Goal: Transaction & Acquisition: Purchase product/service

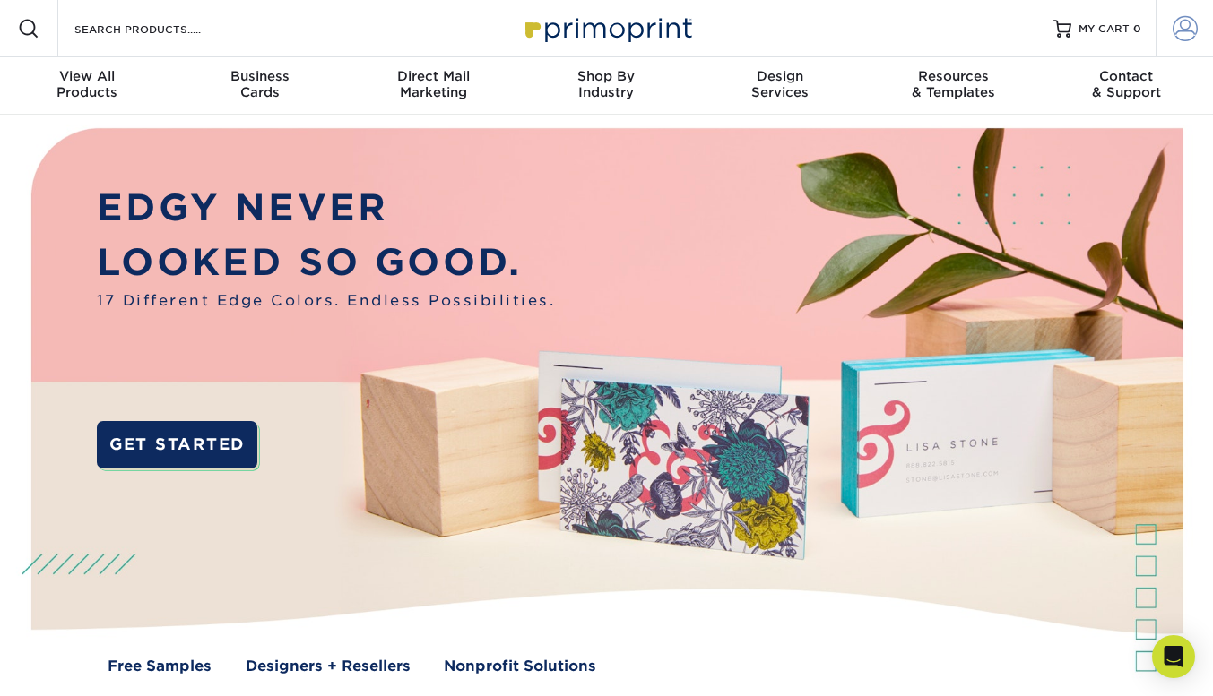
scroll to position [8, 0]
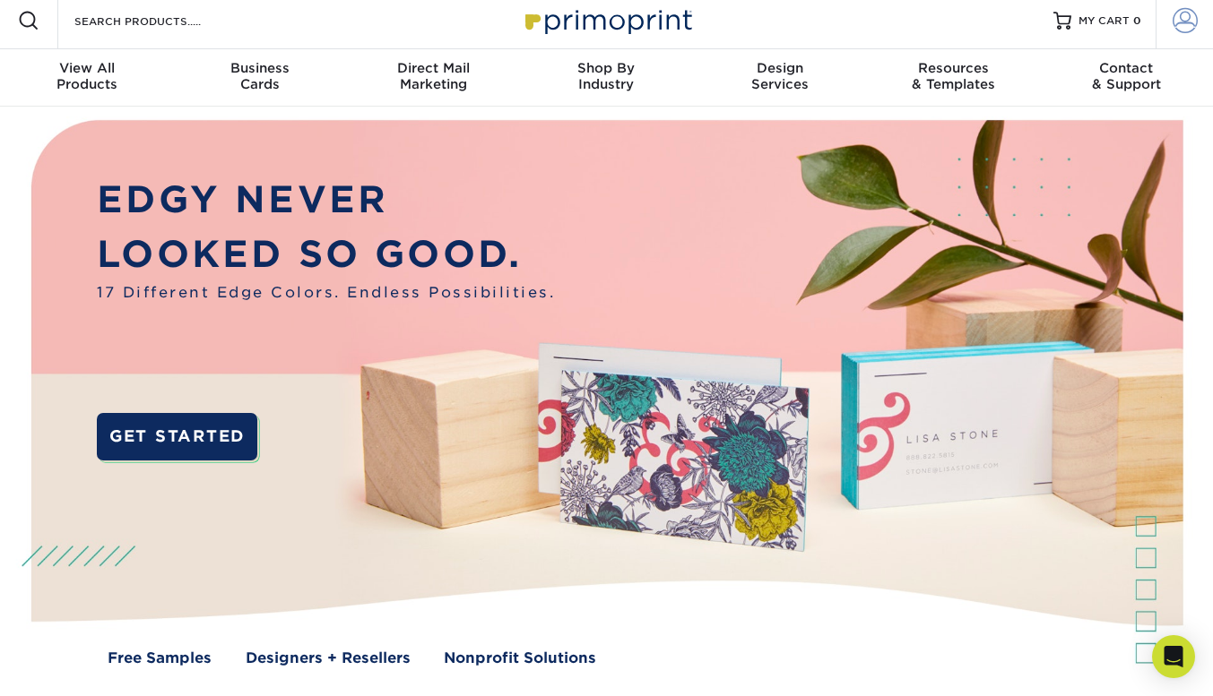
click at [1193, 28] on span at bounding box center [1184, 20] width 25 height 25
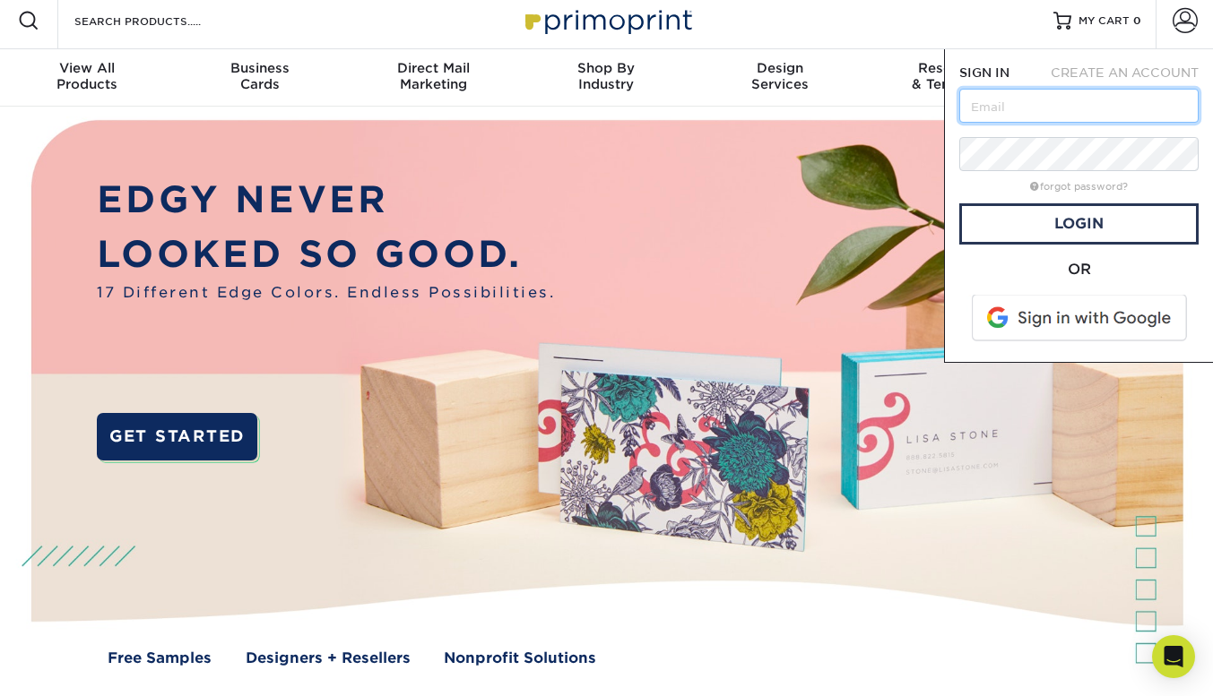
click at [1001, 115] on input "text" at bounding box center [1078, 106] width 239 height 34
type input "cathy@hiitlab.com"
click at [1000, 134] on form "SIGN IN CREATE AN ACCOUNT cathy@hiitlab.com forgot password? All fields are req…" at bounding box center [1078, 206] width 239 height 284
click at [1127, 116] on input "cathy@hiitlab.com" at bounding box center [1078, 106] width 239 height 34
click at [816, 5] on div "Resources Menu Search Products Account SIGN IN CREATE AN ACCOUNT cathy@hiitlab.…" at bounding box center [606, 20] width 1213 height 57
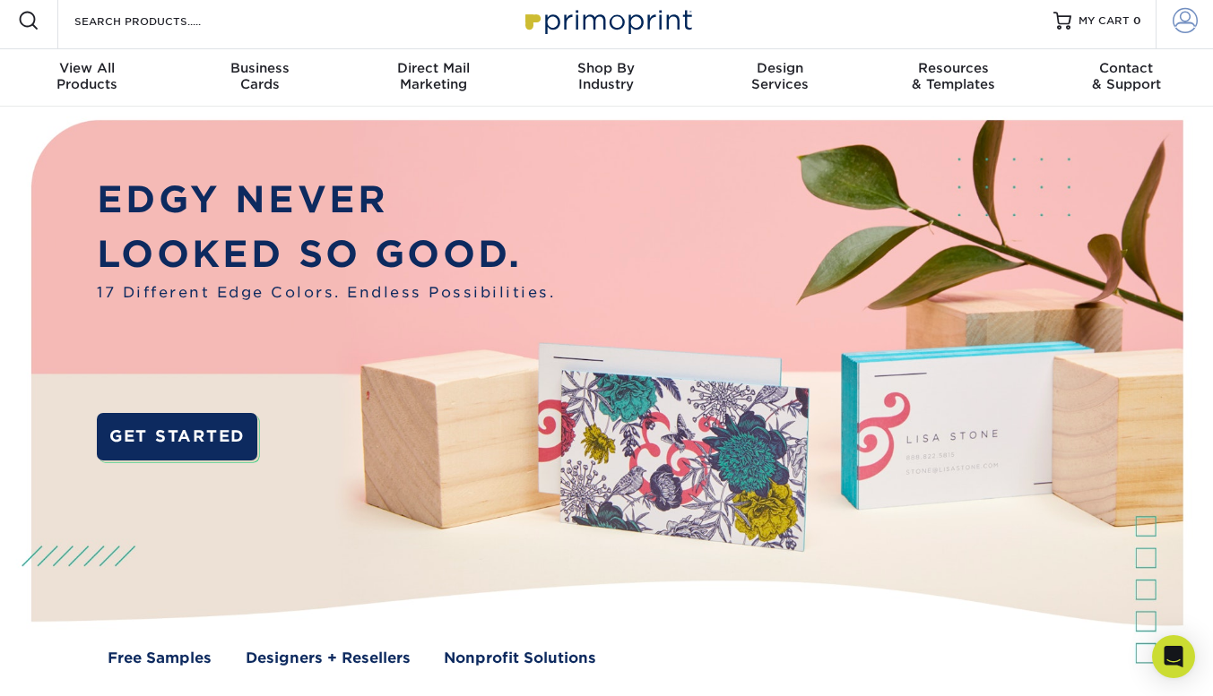
click at [1196, 20] on span at bounding box center [1184, 20] width 25 height 25
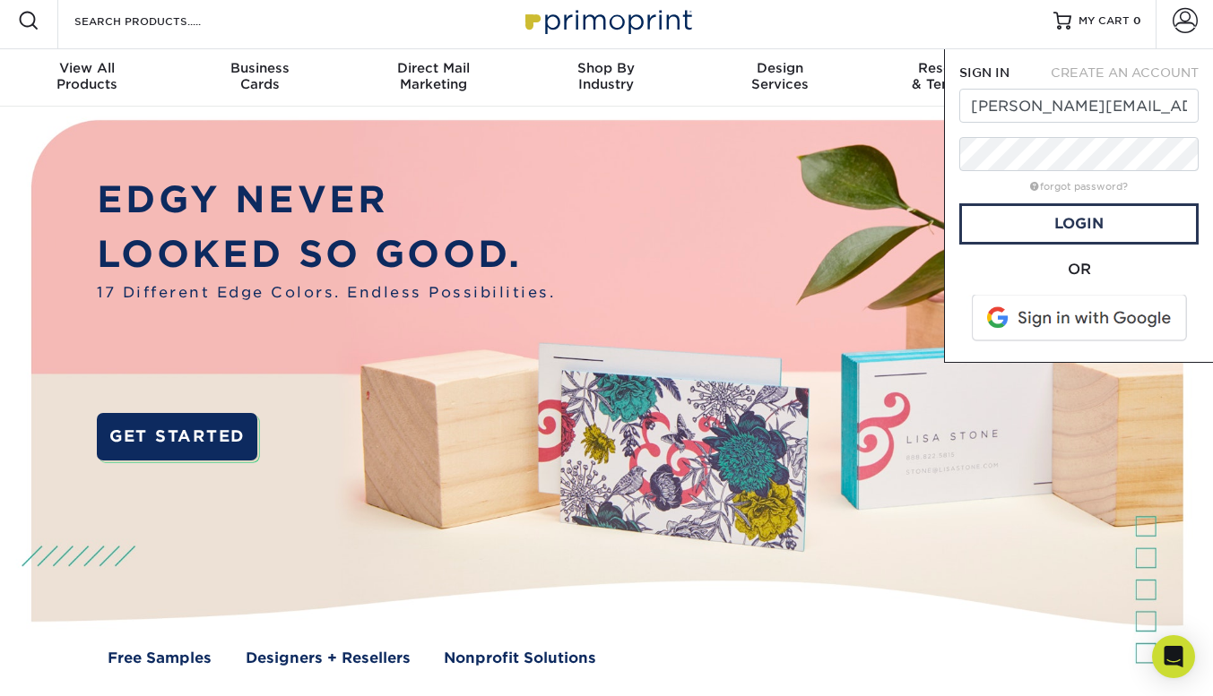
click at [1109, 326] on span at bounding box center [1080, 318] width 229 height 47
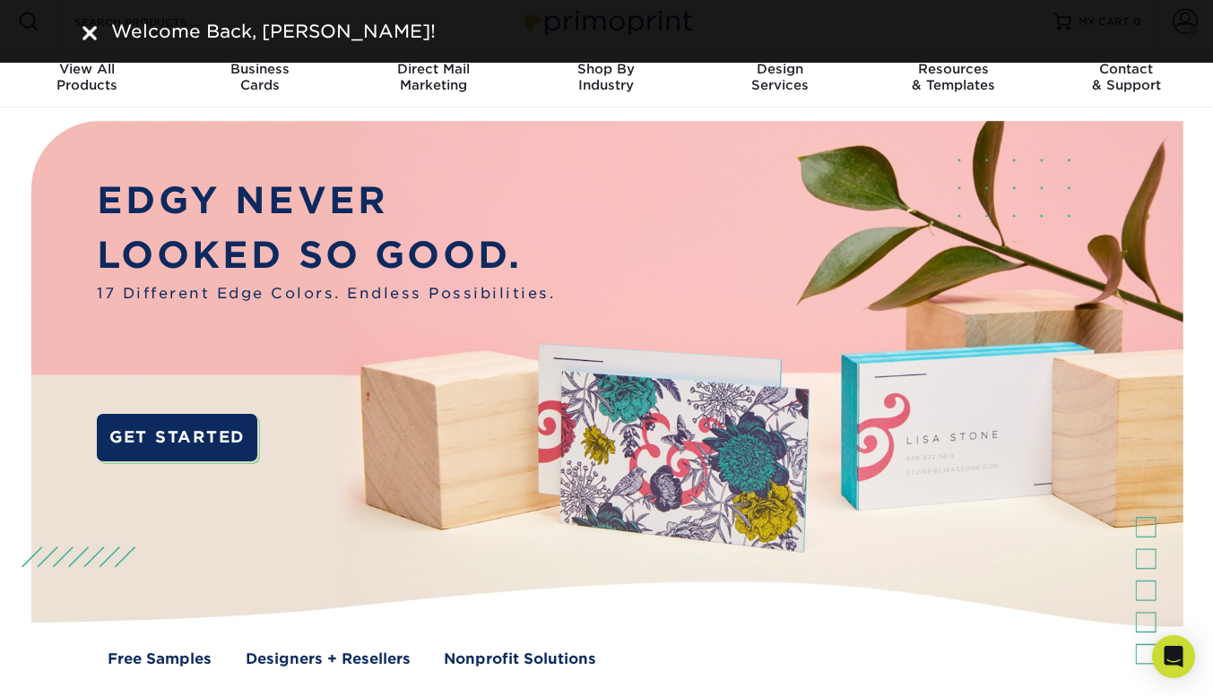
click at [86, 27] on img at bounding box center [89, 33] width 14 height 14
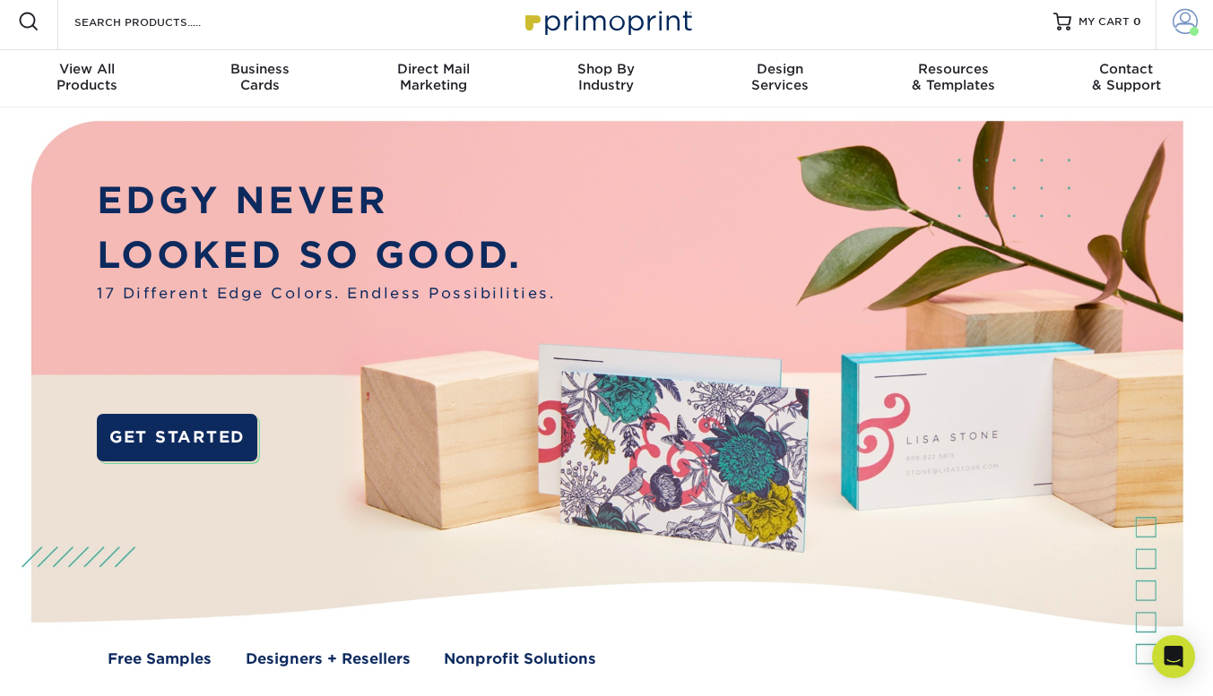
click at [1194, 19] on span at bounding box center [1184, 21] width 25 height 25
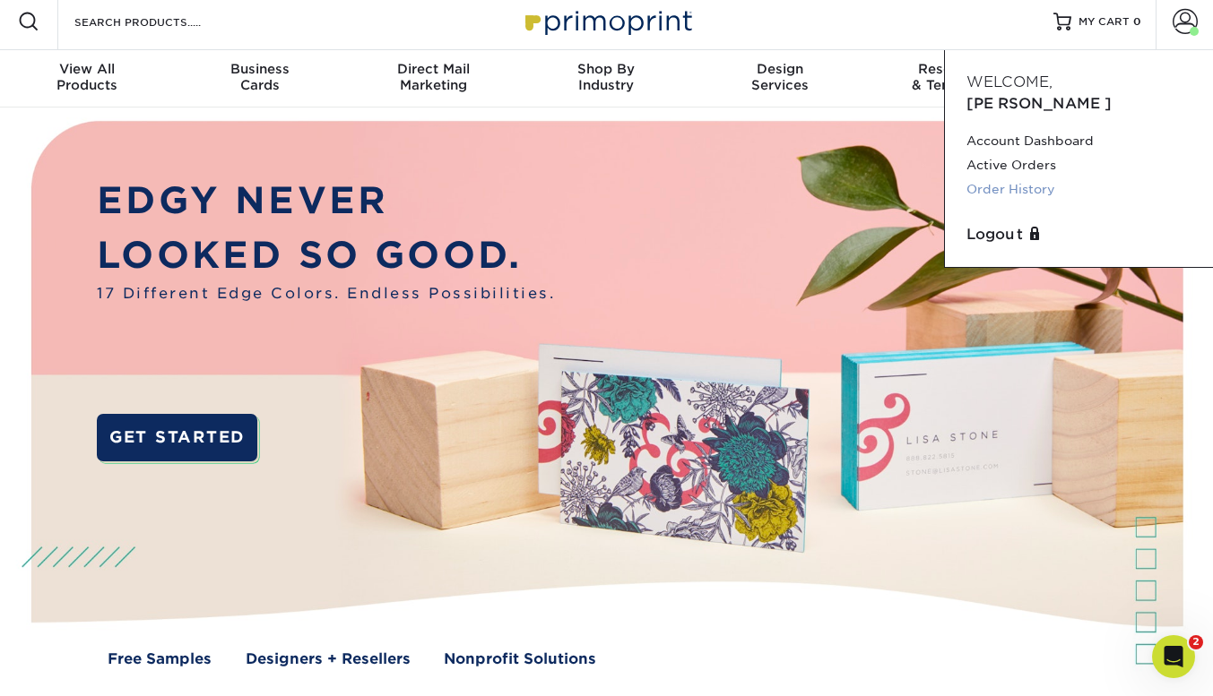
click at [996, 177] on link "Order History" at bounding box center [1078, 189] width 225 height 24
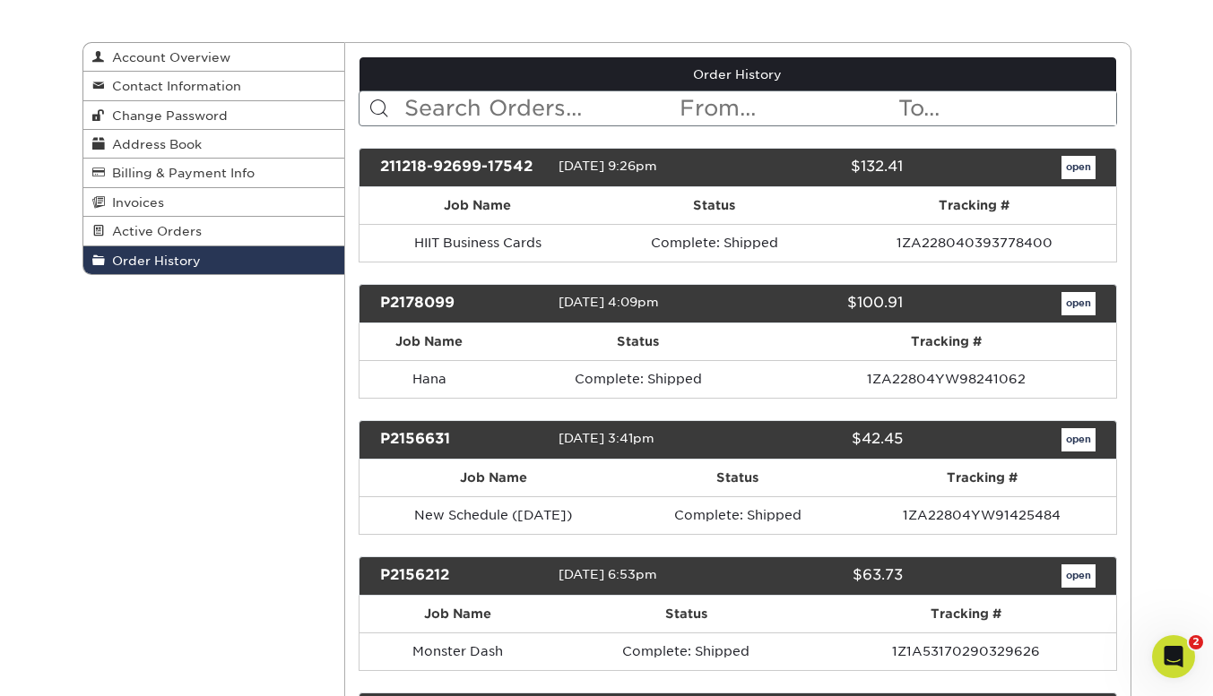
scroll to position [179, 0]
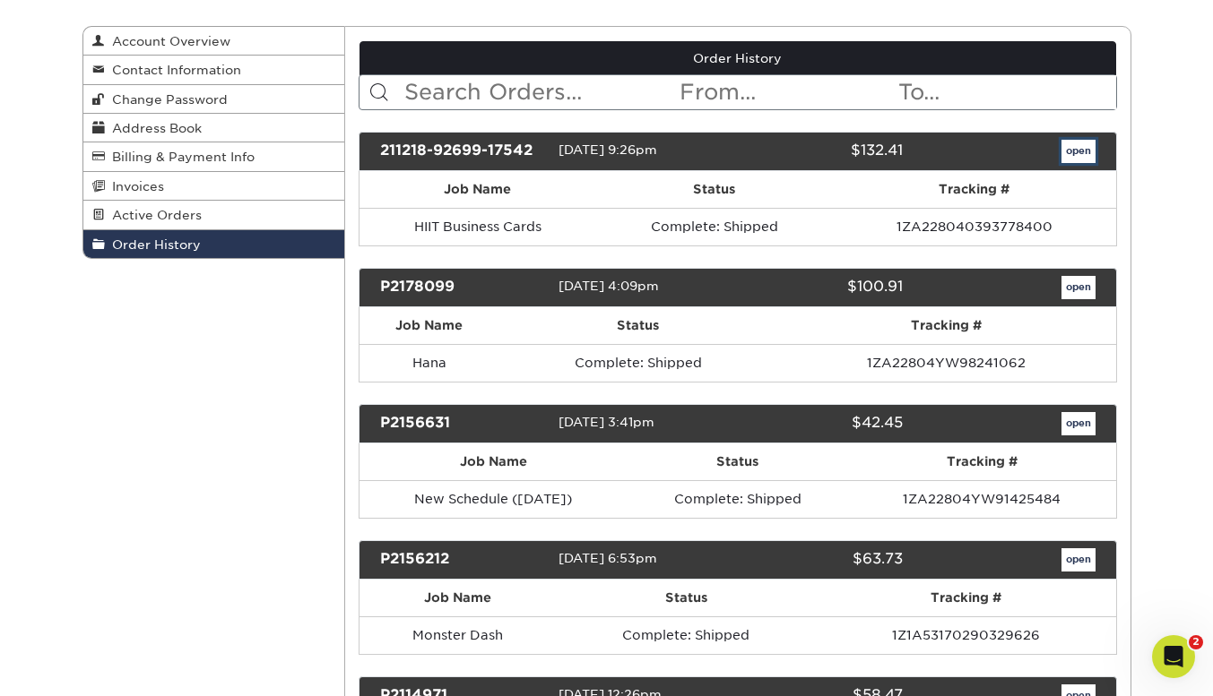
click at [1070, 155] on link "open" at bounding box center [1078, 151] width 34 height 23
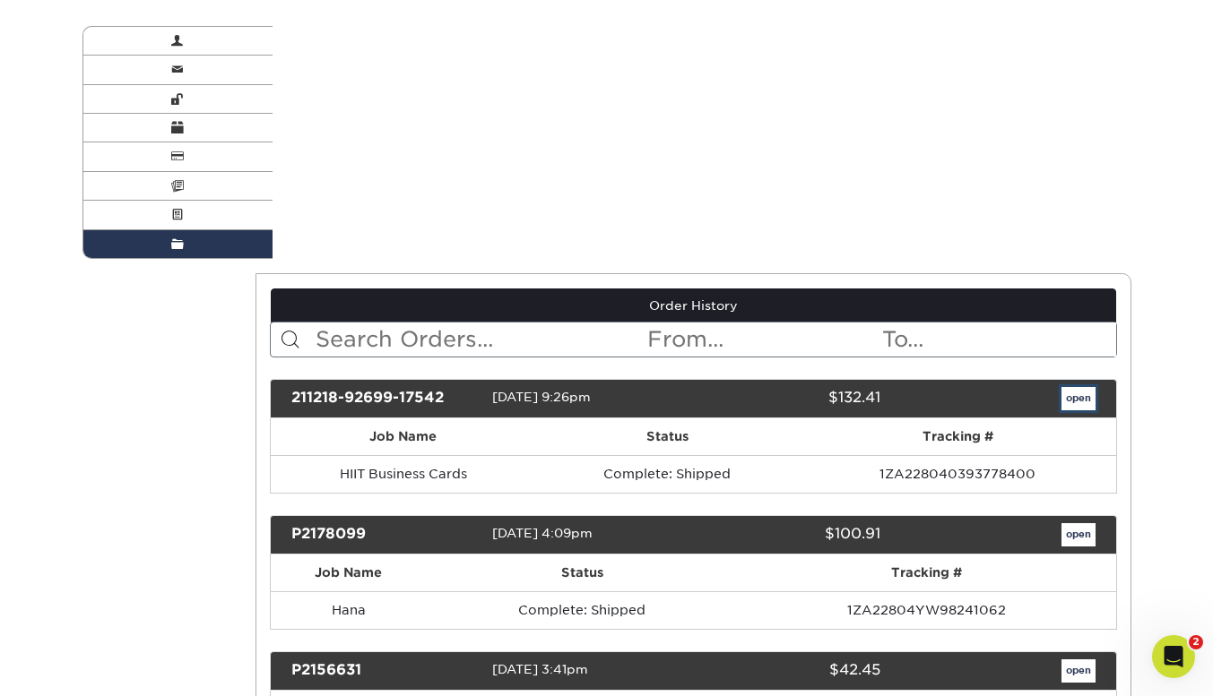
scroll to position [0, 0]
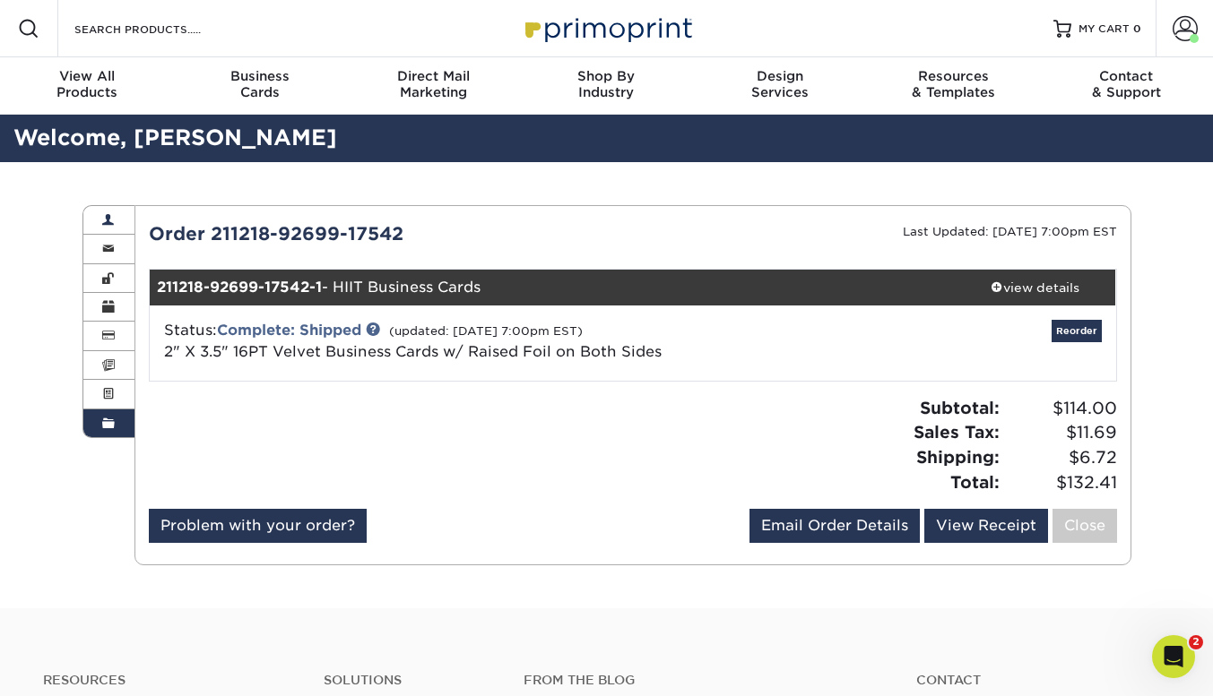
click at [99, 222] on link "Account Overview" at bounding box center [109, 220] width 52 height 29
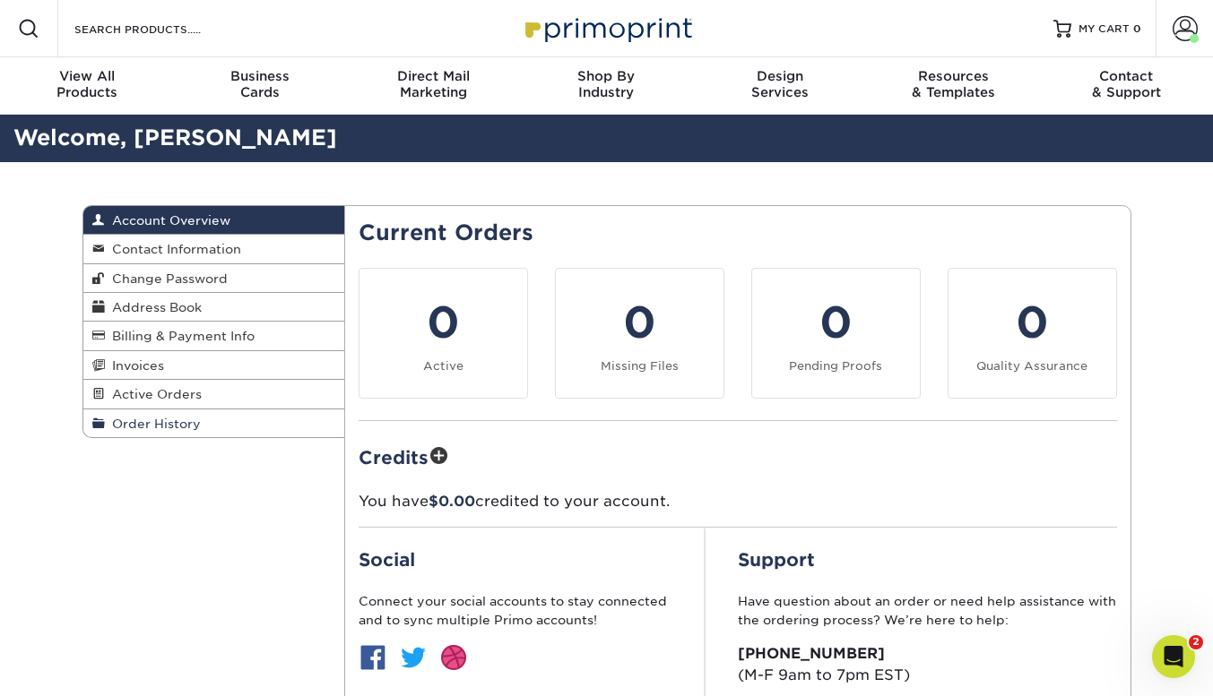
click at [145, 426] on span "Order History" at bounding box center [153, 424] width 96 height 14
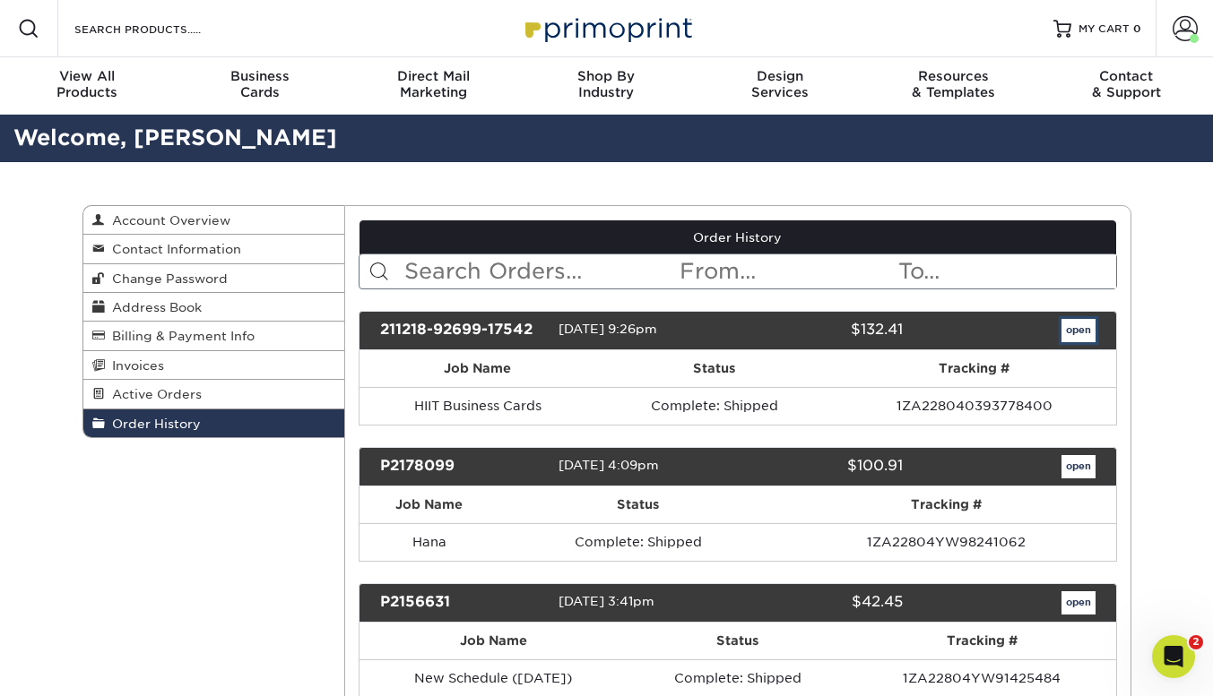
click at [1078, 320] on link "open" at bounding box center [1078, 330] width 34 height 23
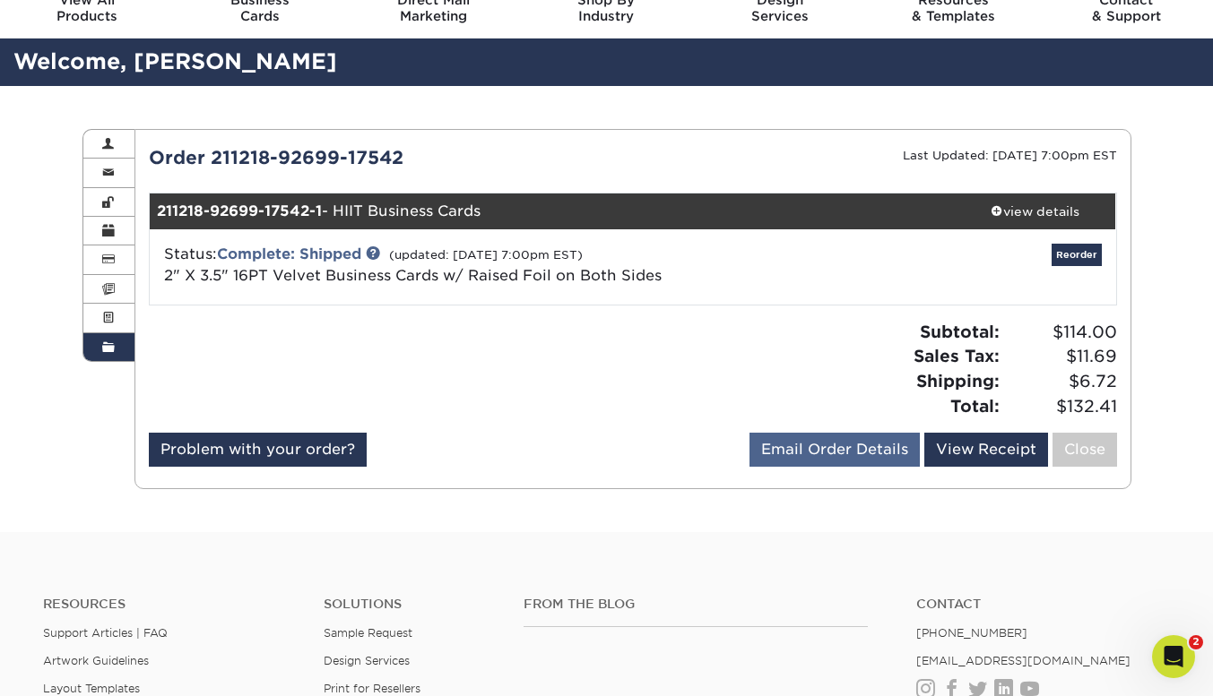
scroll to position [90, 0]
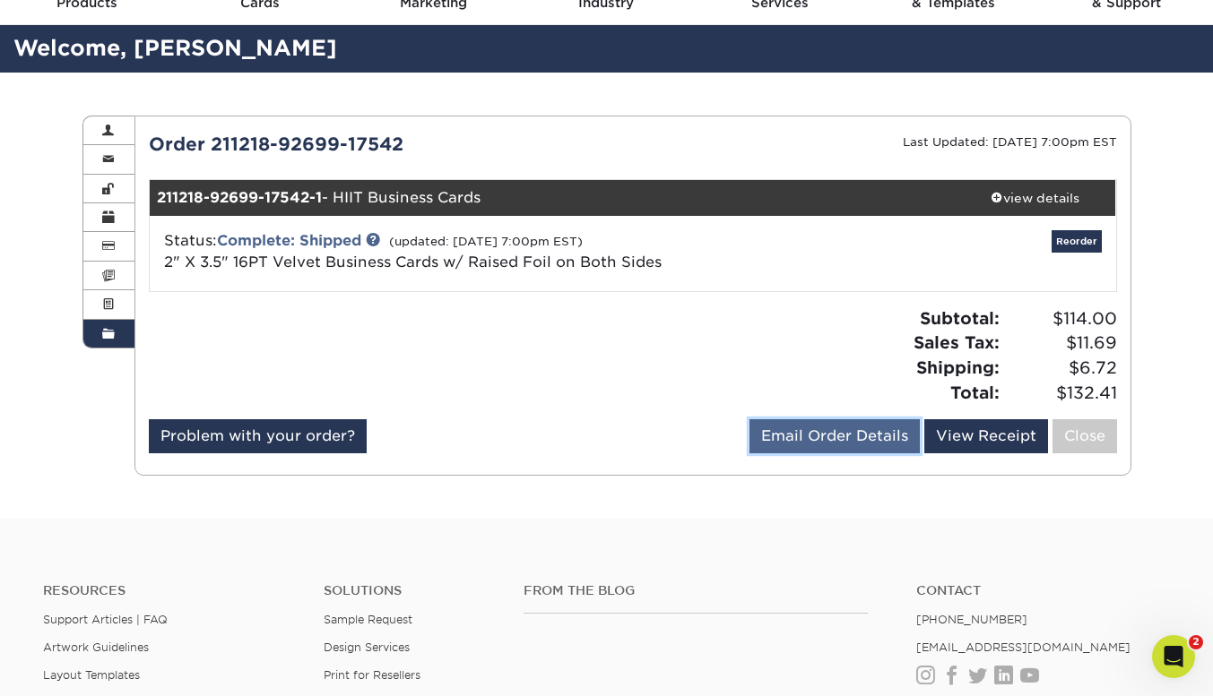
click at [839, 436] on link "Email Order Details" at bounding box center [834, 436] width 170 height 34
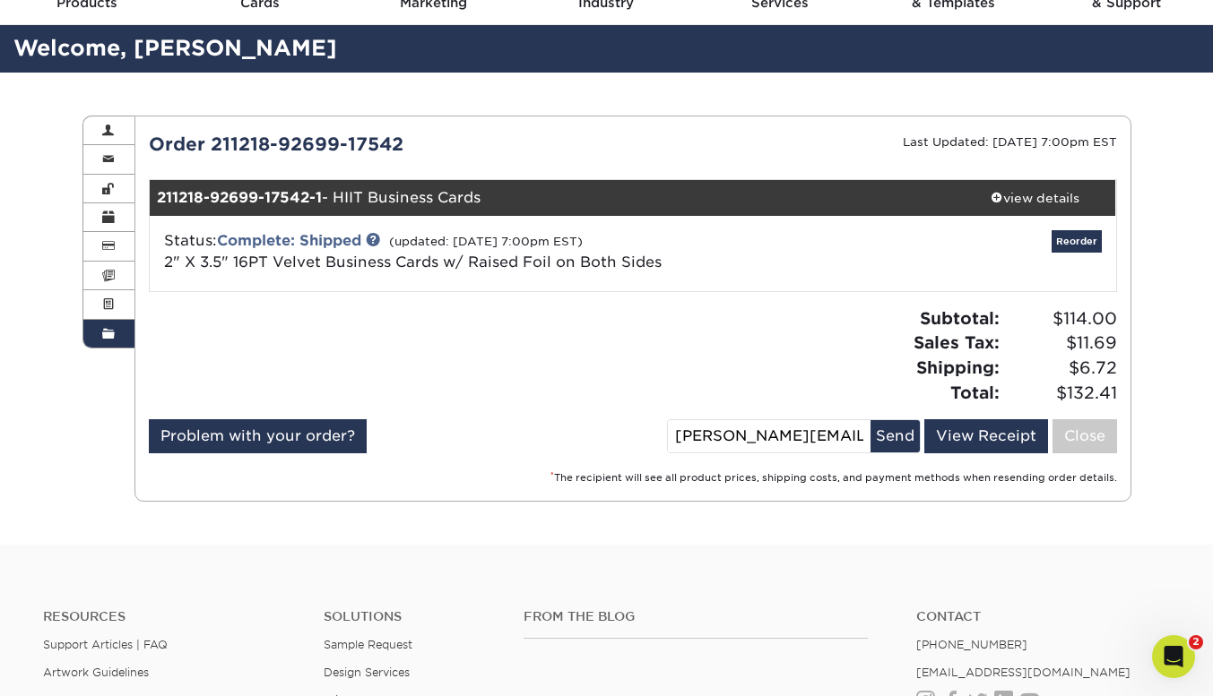
click at [551, 349] on div at bounding box center [383, 362] width 497 height 113
click at [763, 377] on div "Subtotal: $114.00 Sales Tax: $11.69 Shipping: $6.72 Total: $132.41" at bounding box center [881, 355] width 497 height 99
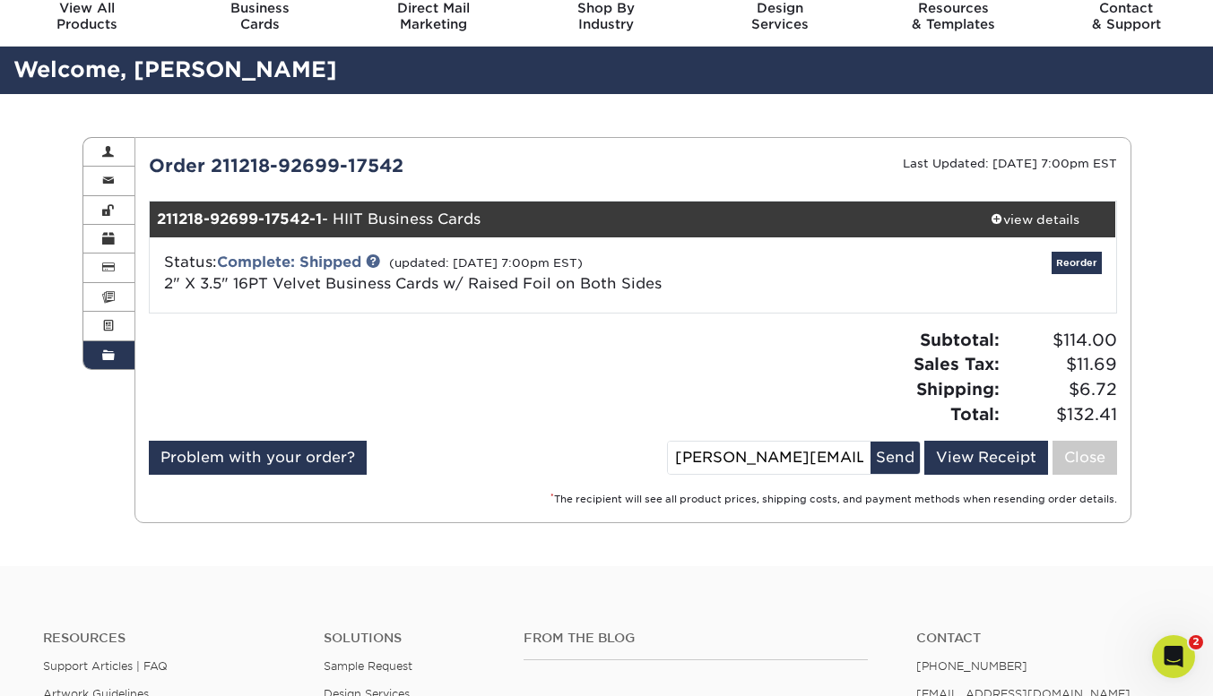
scroll to position [0, 0]
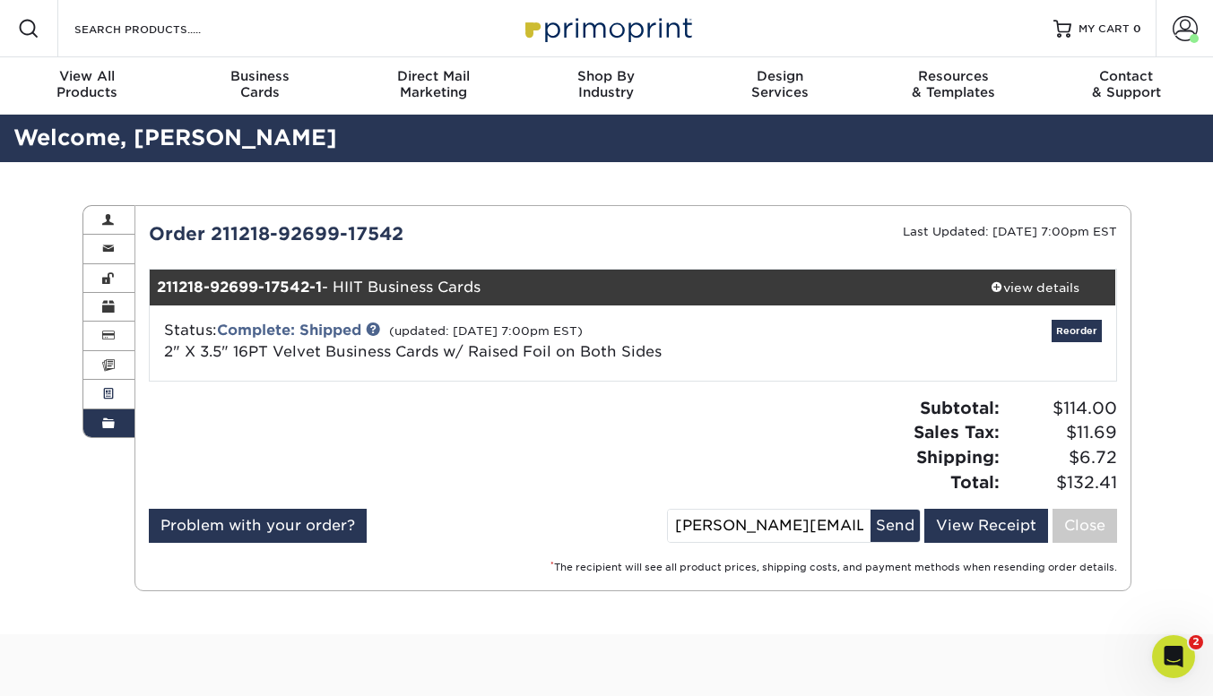
click at [102, 394] on span at bounding box center [108, 394] width 13 height 14
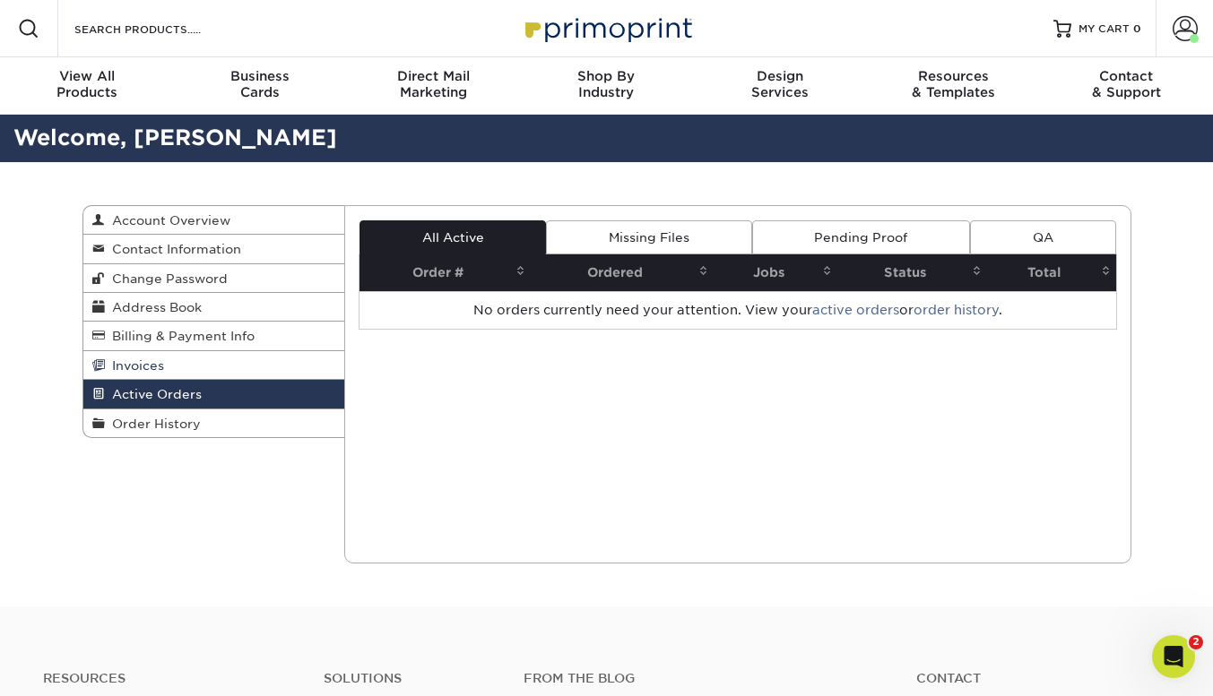
click at [119, 373] on span "Invoices" at bounding box center [134, 365] width 59 height 14
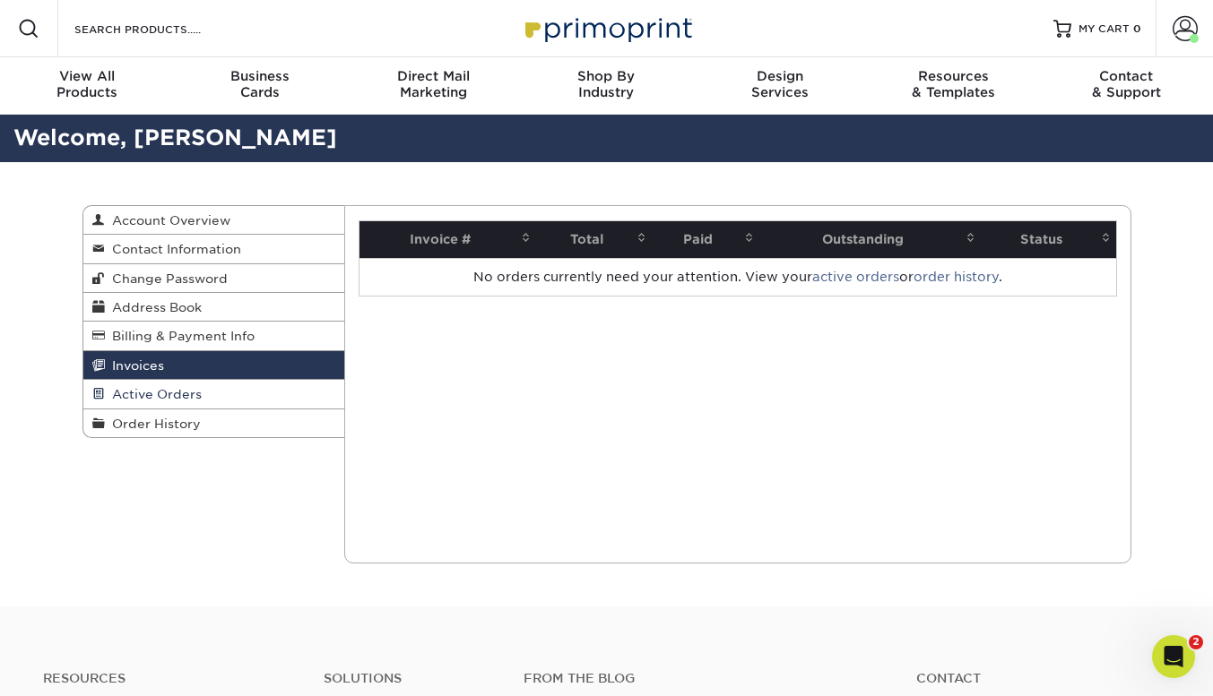
click at [119, 391] on span "Active Orders" at bounding box center [153, 394] width 97 height 14
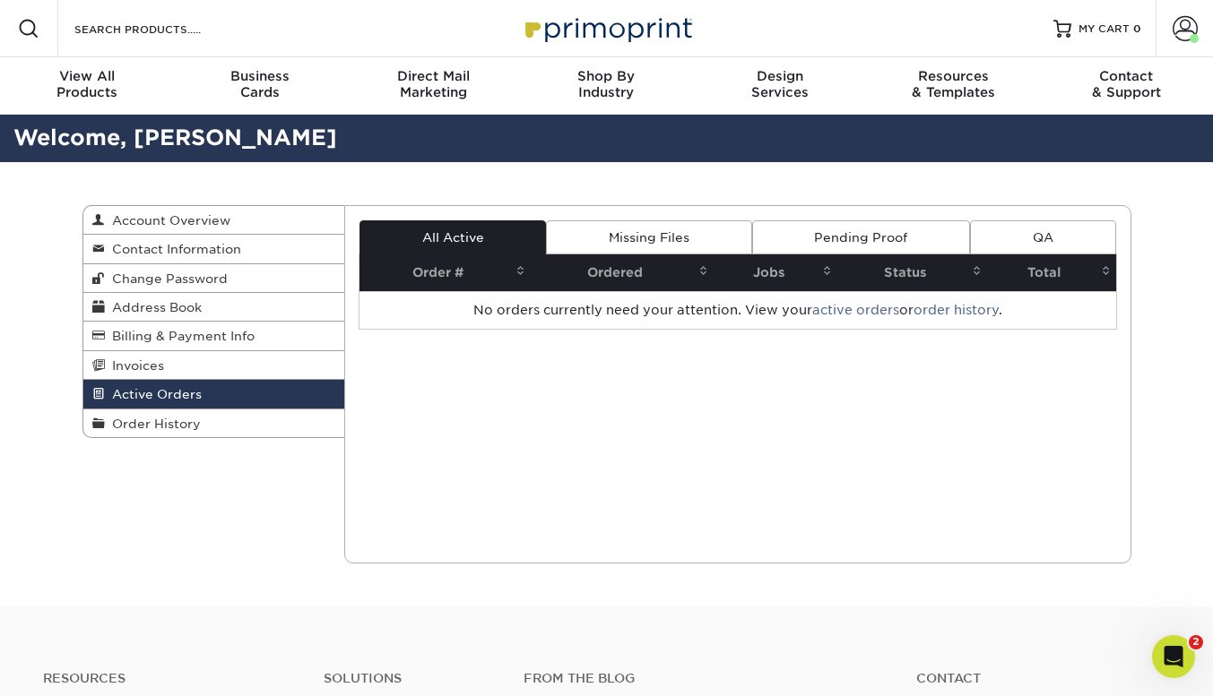
click at [659, 231] on link "Missing Files" at bounding box center [648, 237] width 205 height 34
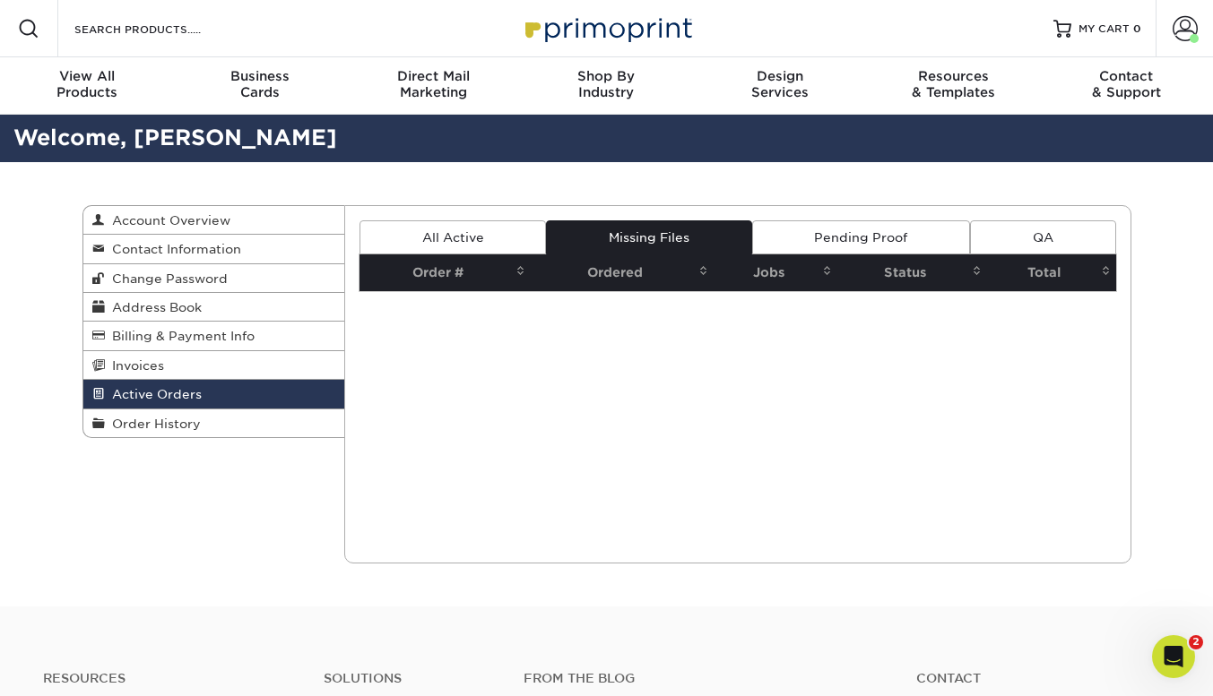
click at [833, 237] on link "Pending Proof" at bounding box center [861, 237] width 218 height 34
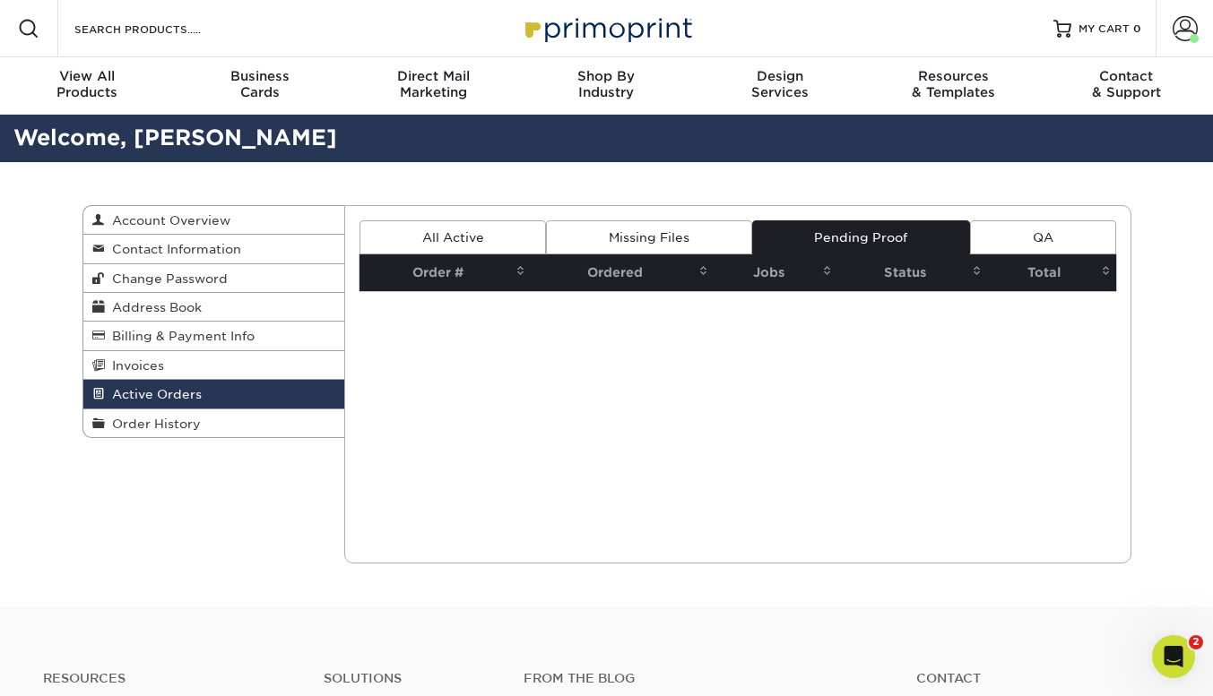
click at [1018, 247] on link "QA" at bounding box center [1042, 237] width 145 height 34
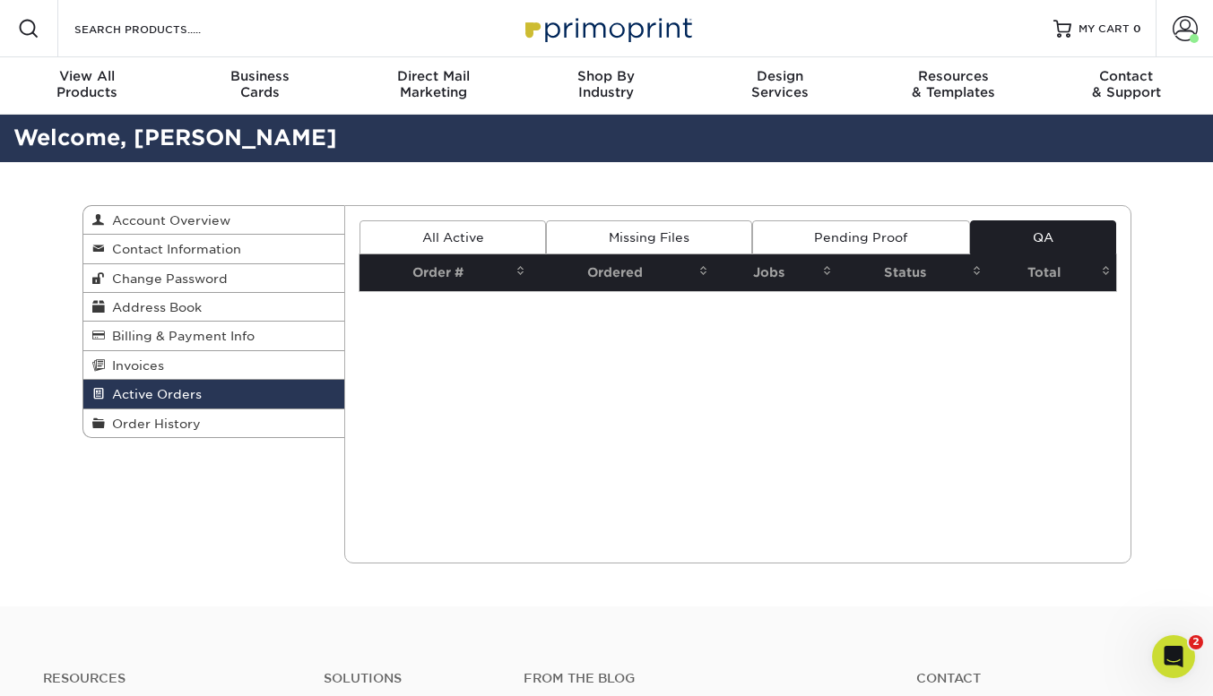
click at [451, 223] on link "All Active" at bounding box center [452, 237] width 186 height 34
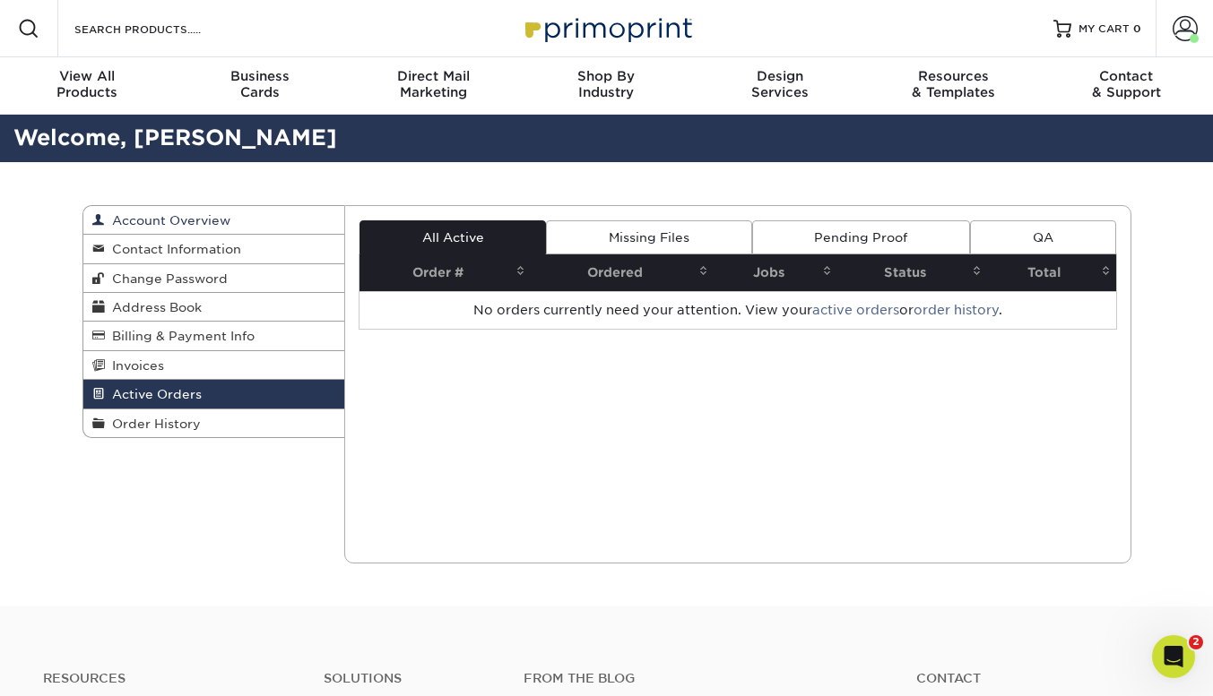
click at [175, 220] on span "Account Overview" at bounding box center [167, 220] width 125 height 14
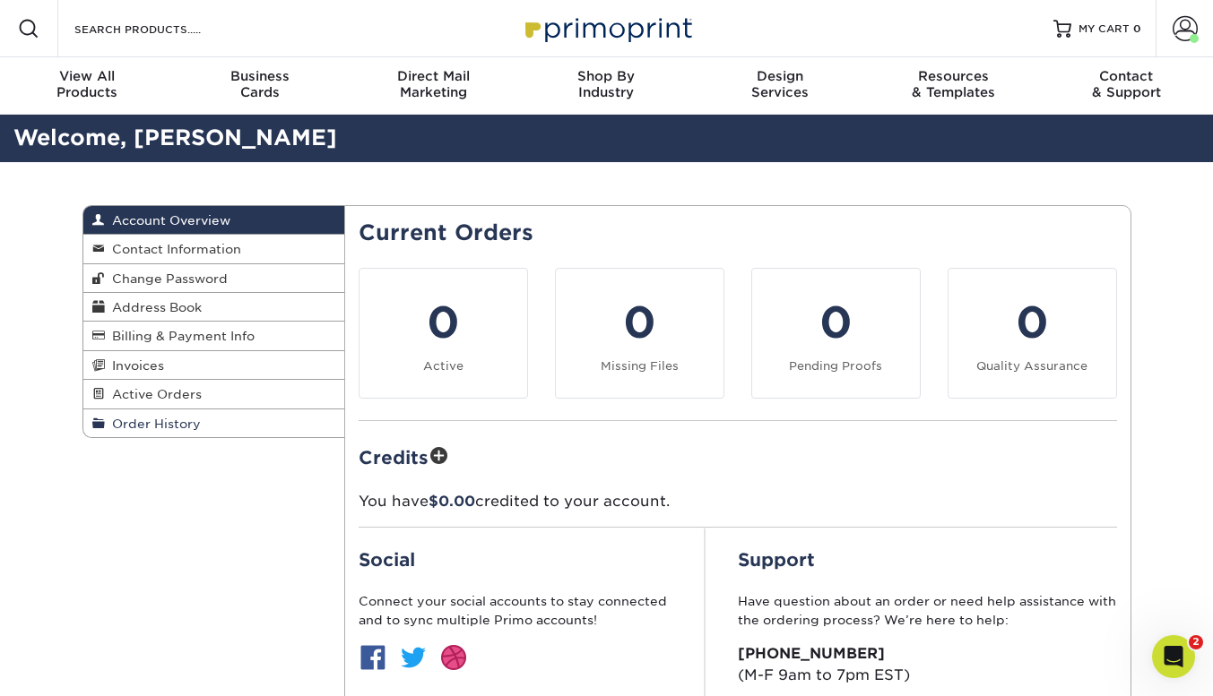
click at [176, 416] on link "Order History" at bounding box center [214, 424] width 262 height 28
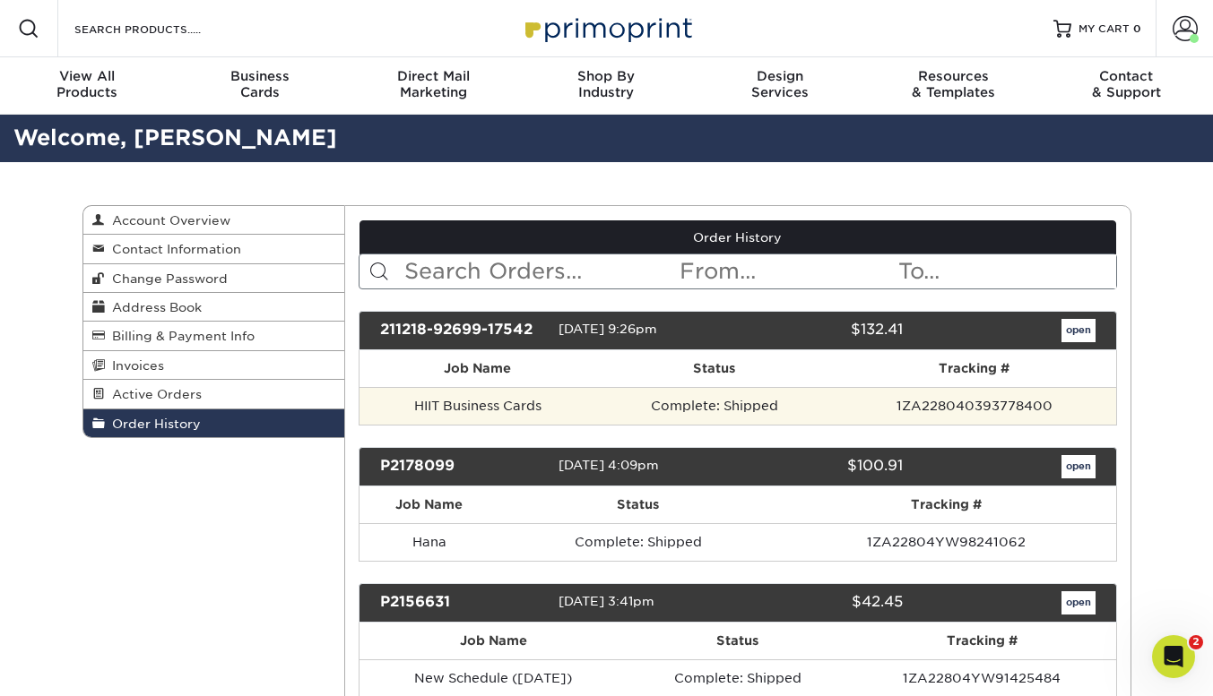
click at [472, 412] on td "HIIT Business Cards" at bounding box center [477, 406] width 237 height 38
click at [1071, 409] on td "1ZA228040393778400" at bounding box center [974, 406] width 283 height 38
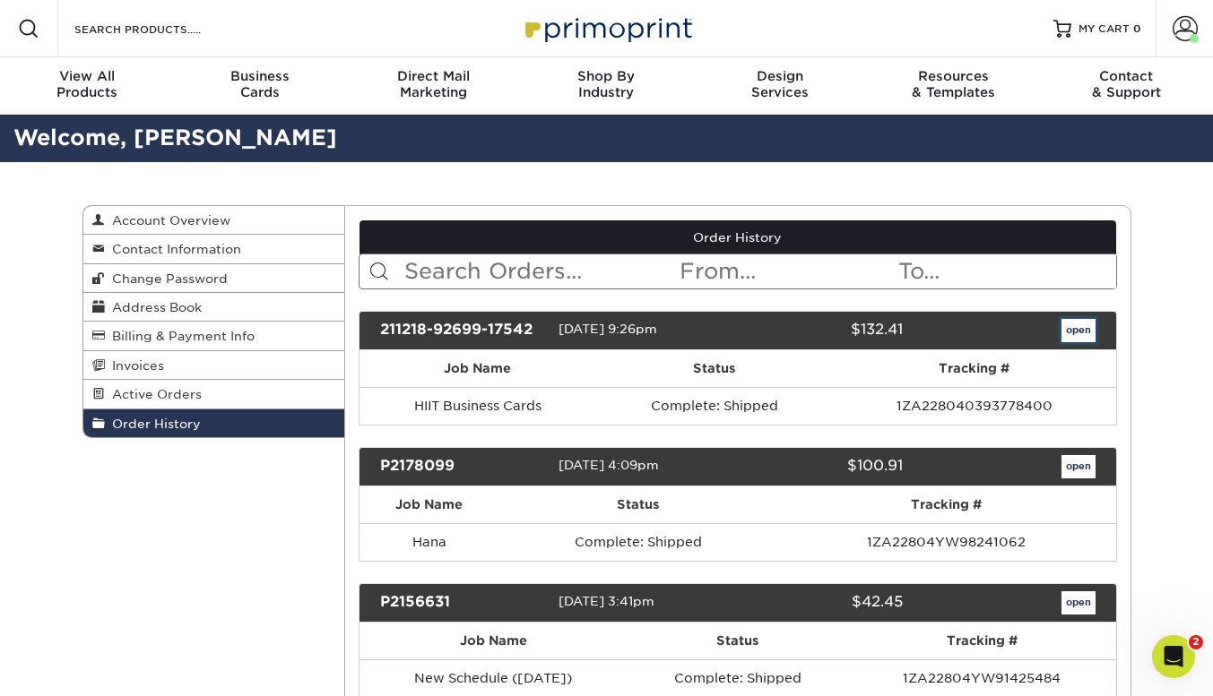
click at [1084, 328] on link "open" at bounding box center [1078, 330] width 34 height 23
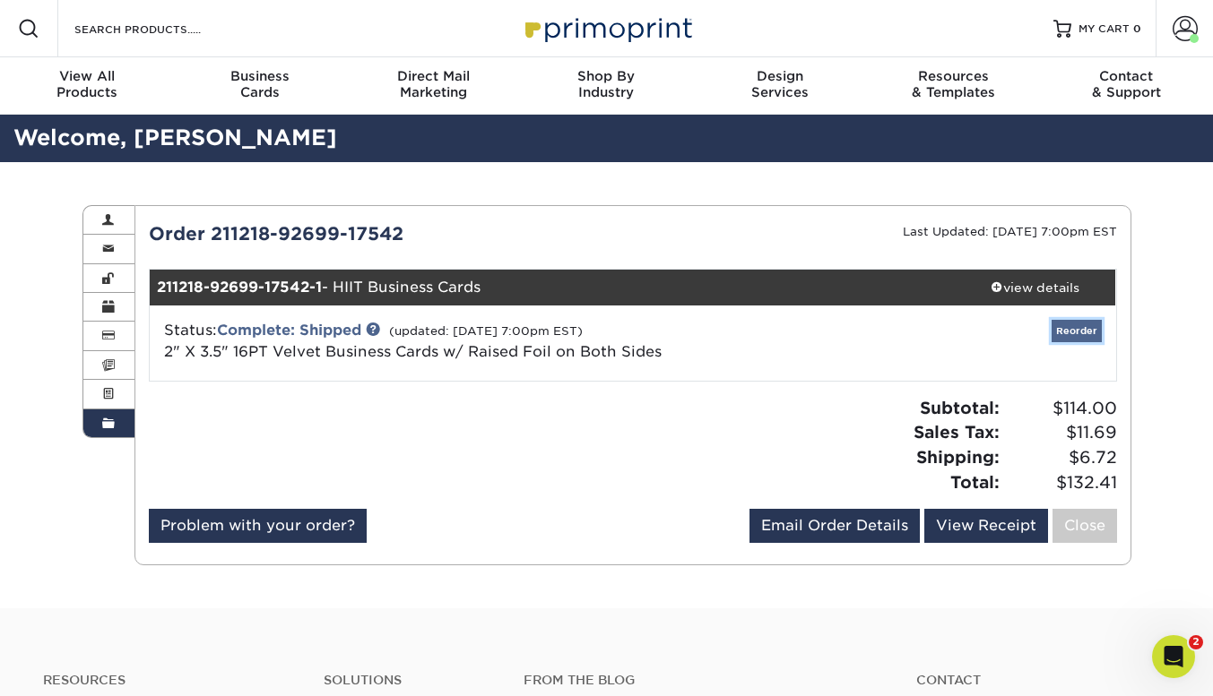
click at [1071, 341] on link "Reorder" at bounding box center [1076, 331] width 50 height 22
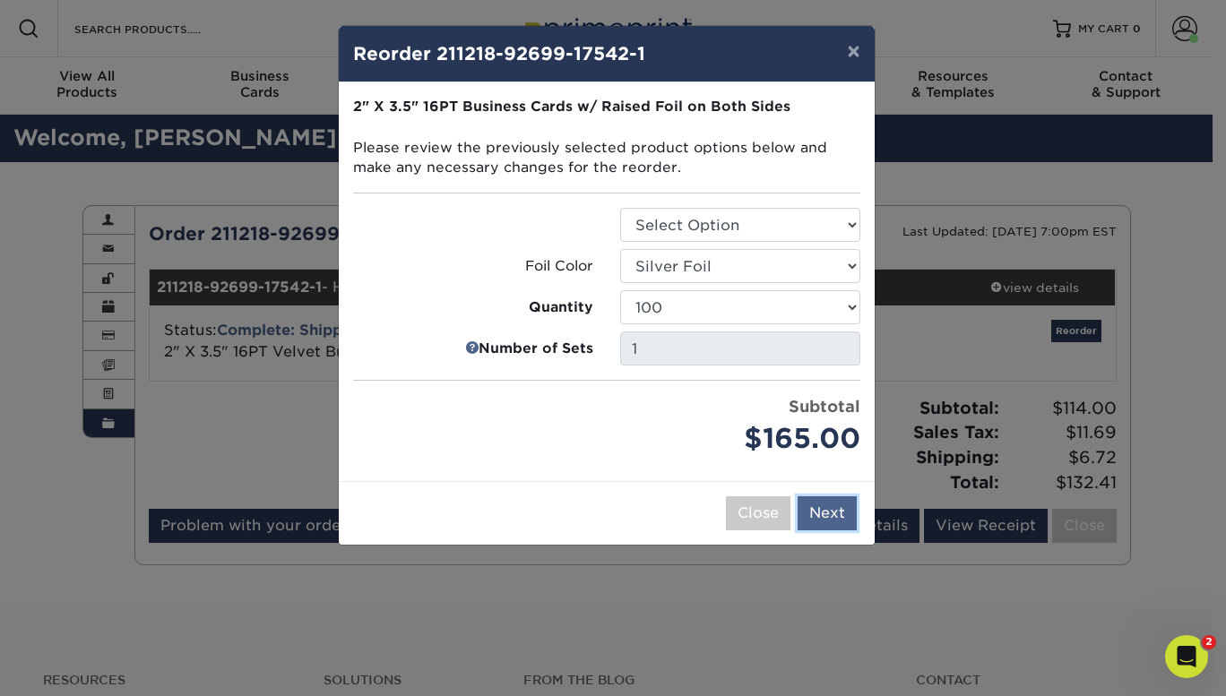
click at [848, 530] on button "Next" at bounding box center [827, 513] width 59 height 34
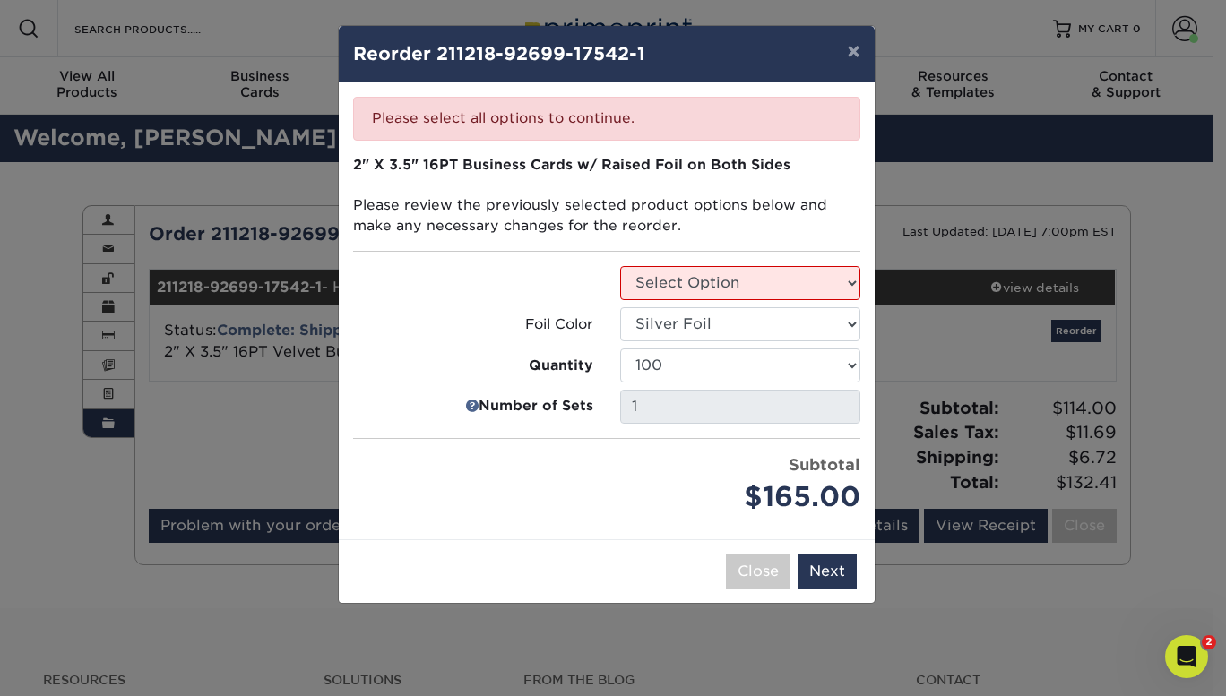
click at [714, 264] on fieldset "2" X 3.5" 16PT Business Cards w/ Raised Foil on Both Sides Please review the pr…" at bounding box center [606, 210] width 507 height 111
click at [714, 278] on select "Select Option Business Cards" at bounding box center [740, 283] width 240 height 34
select select "3b5148f1-0588-4f88-a218-97bcfdce65c1"
click at [620, 266] on select "Select Option Business Cards" at bounding box center [740, 283] width 240 height 34
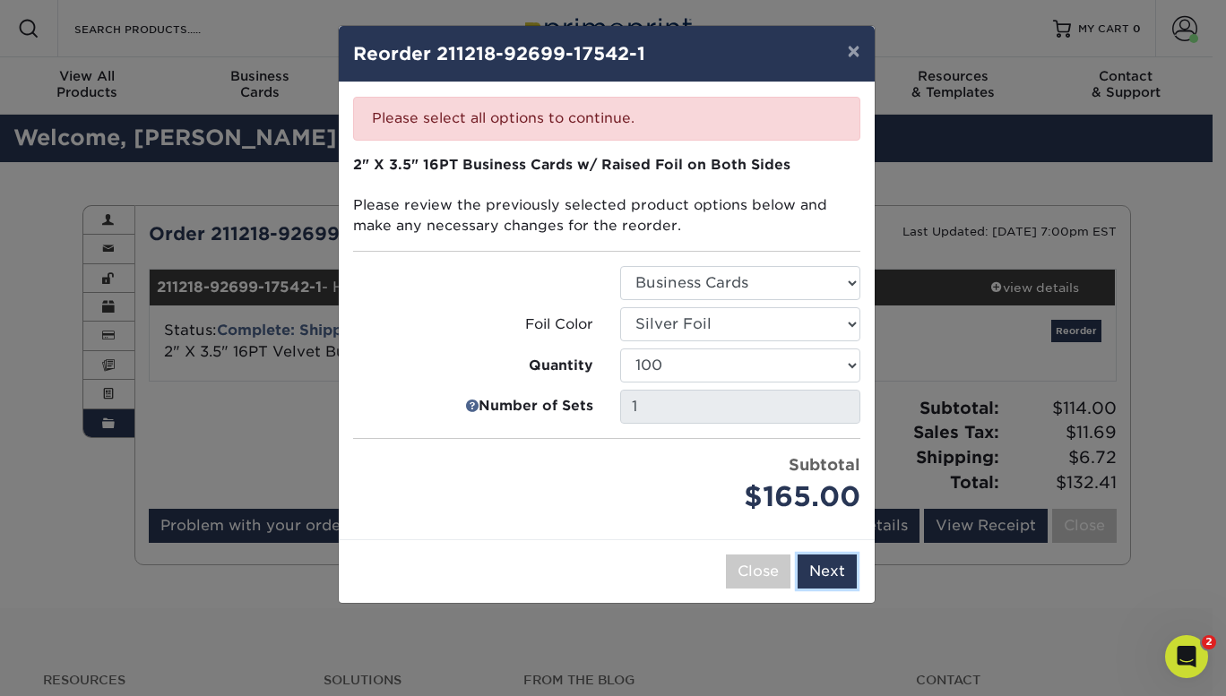
click at [835, 577] on button "Next" at bounding box center [827, 572] width 59 height 34
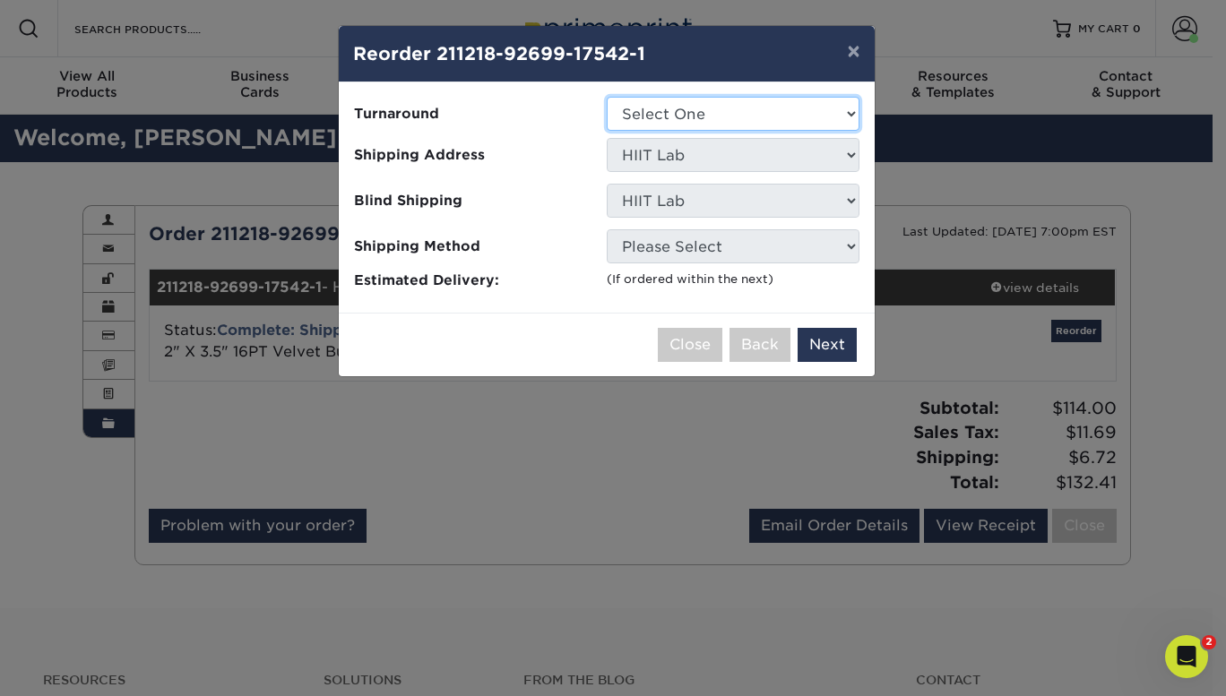
click at [694, 108] on select "Select One 2-4 Business Days" at bounding box center [733, 114] width 253 height 34
select select "7059d6da-37d2-4ff9-b756-13218de958cb"
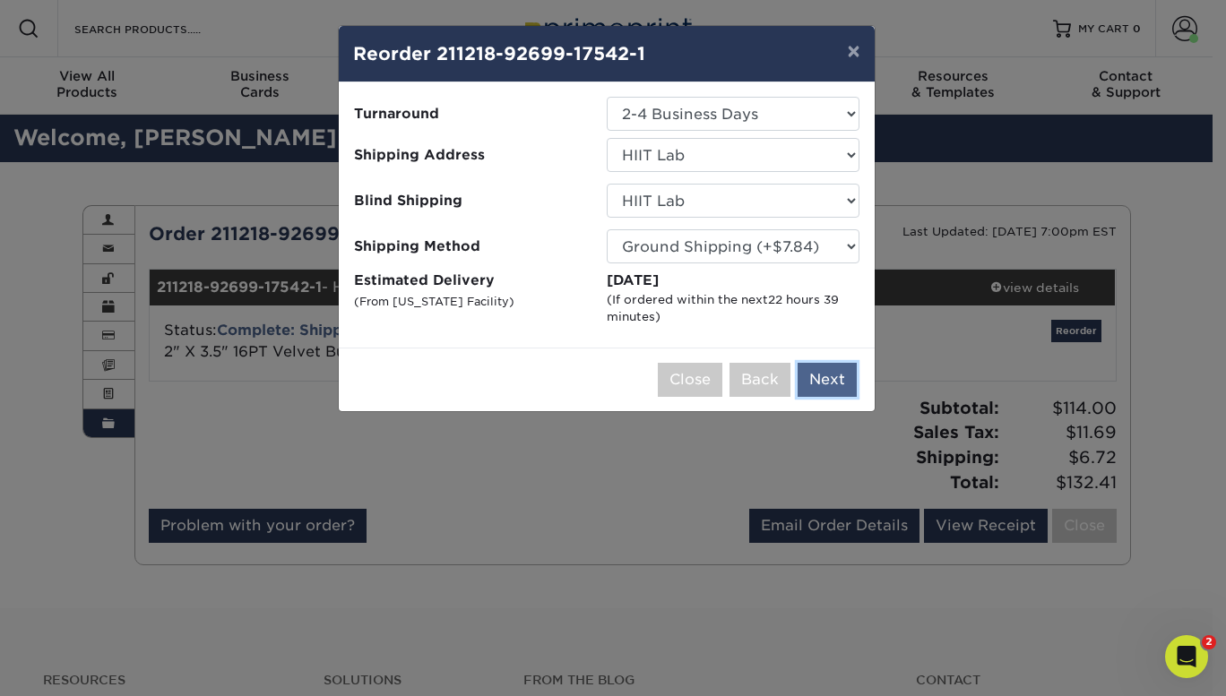
click at [842, 391] on button "Next" at bounding box center [827, 380] width 59 height 34
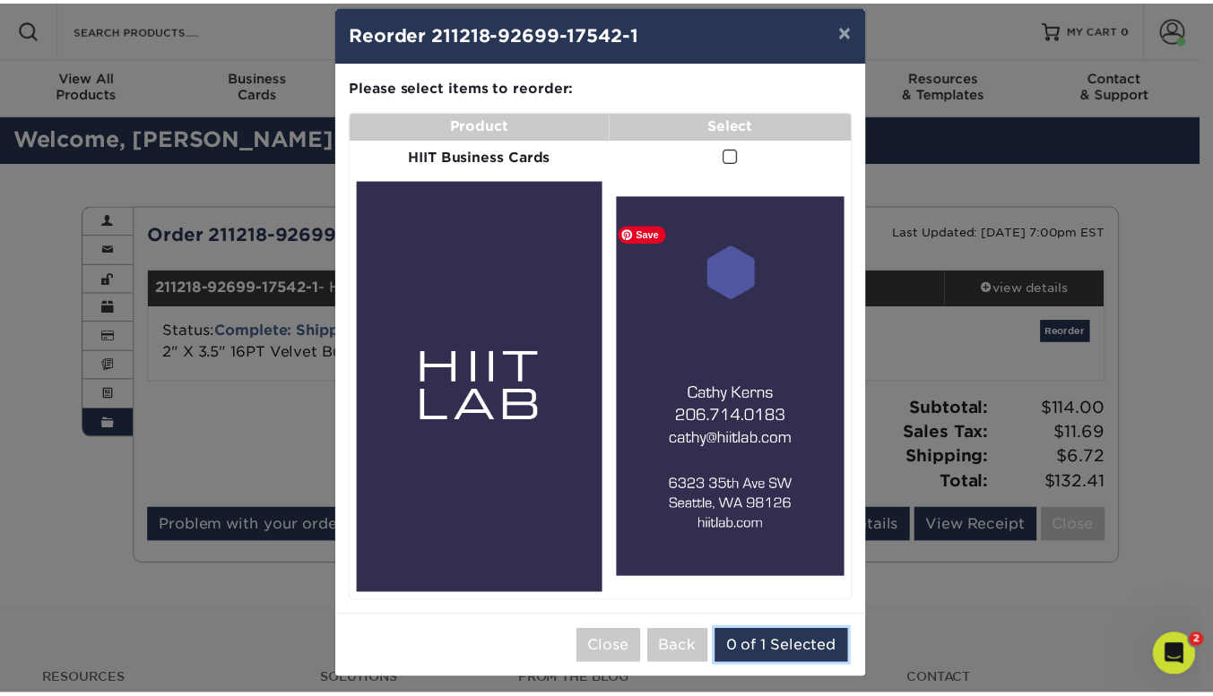
scroll to position [30, 0]
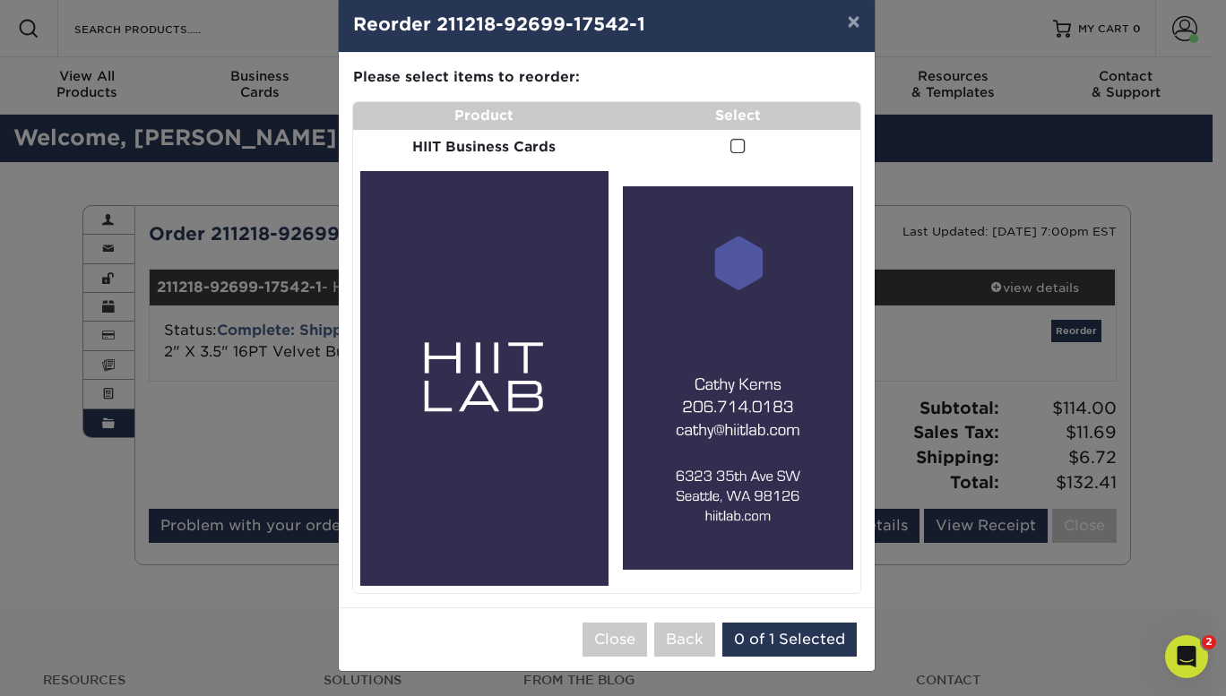
click at [734, 140] on span at bounding box center [737, 146] width 15 height 17
click at [0, 0] on input "checkbox" at bounding box center [0, 0] width 0 height 0
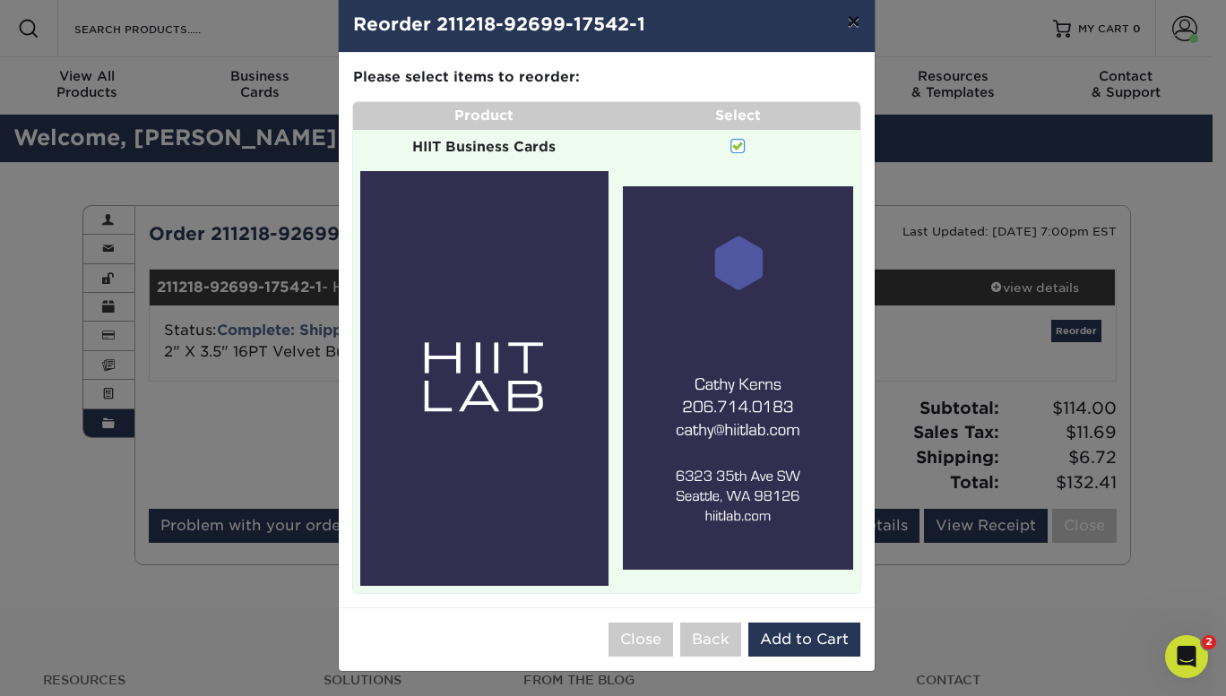
click at [840, 21] on button "×" at bounding box center [853, 21] width 41 height 50
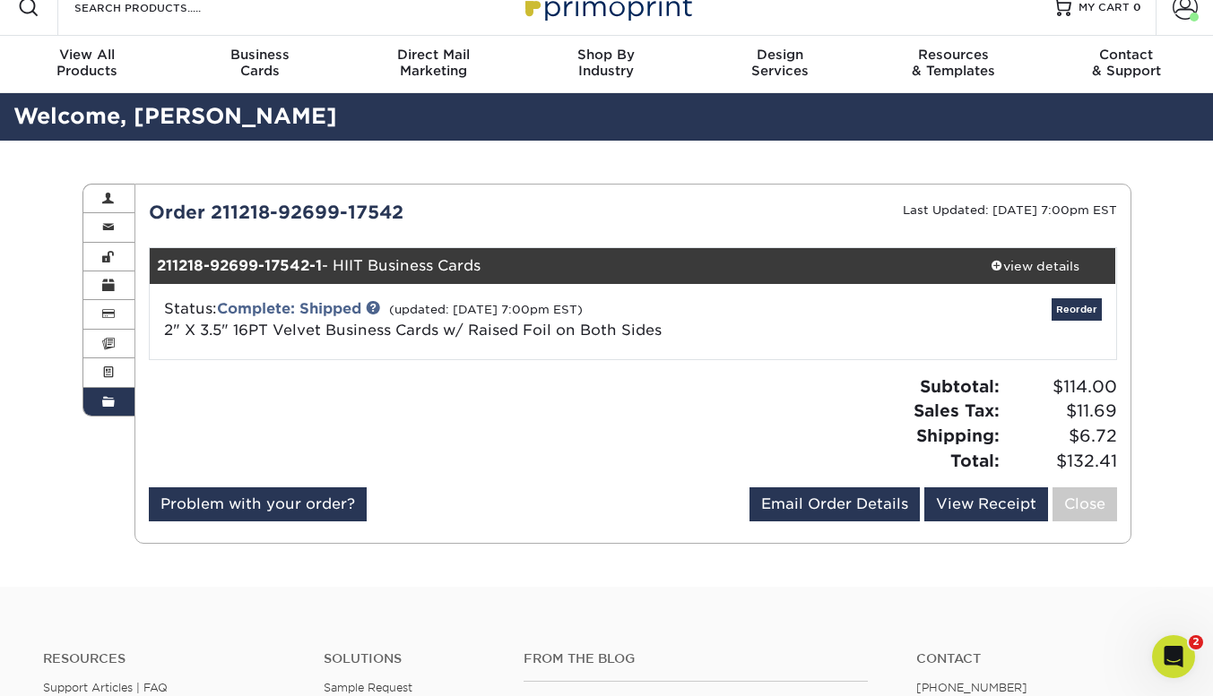
scroll to position [0, 0]
